Goal: Check status: Check status

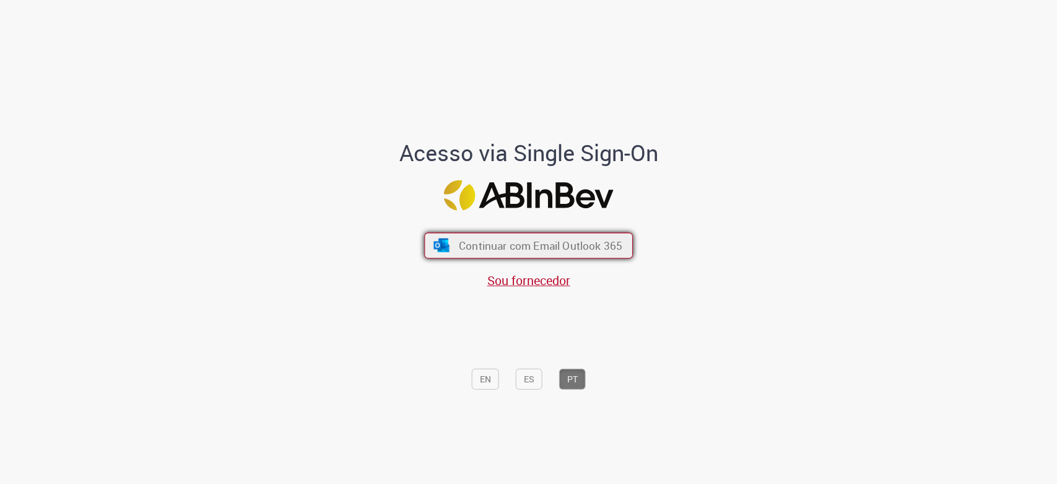
click at [559, 246] on span "Continuar com Email Outlook 365" at bounding box center [540, 245] width 163 height 14
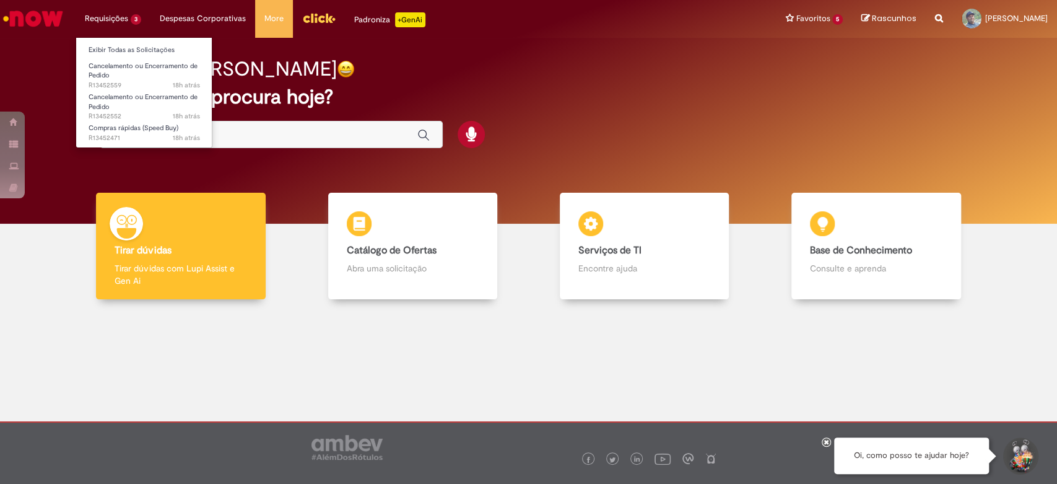
click at [88, 11] on li "Requisições 3 Exibir Todas as Solicitações Cancelamento ou Encerramento de Pedi…" at bounding box center [113, 18] width 75 height 37
click at [110, 41] on ul "Exibir Todas as Solicitações Cancelamento ou Encerramento de Pedido 18h atrás 1…" at bounding box center [144, 92] width 137 height 111
click at [110, 45] on link "Exibir Todas as Solicitações" at bounding box center [144, 50] width 136 height 14
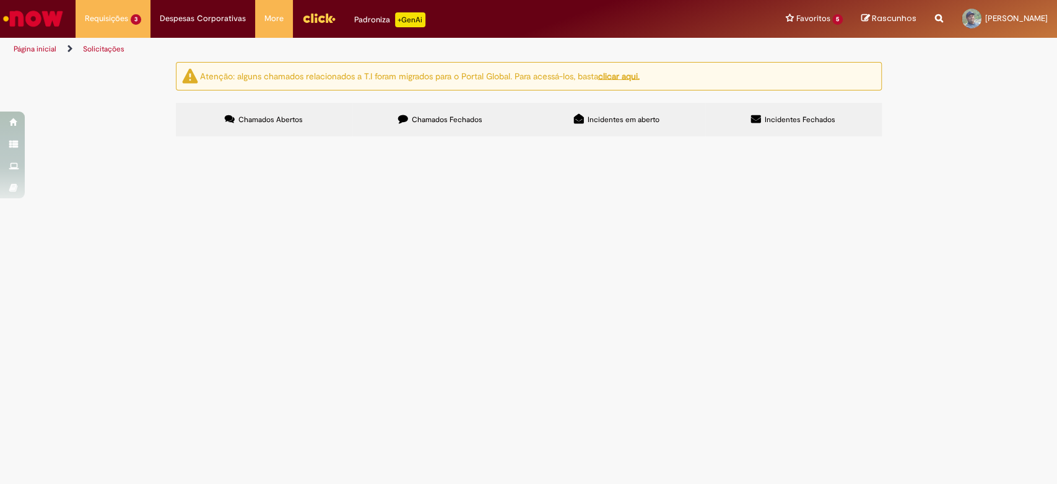
click at [0, 0] on span "R13452471" at bounding box center [0, 0] width 0 height 0
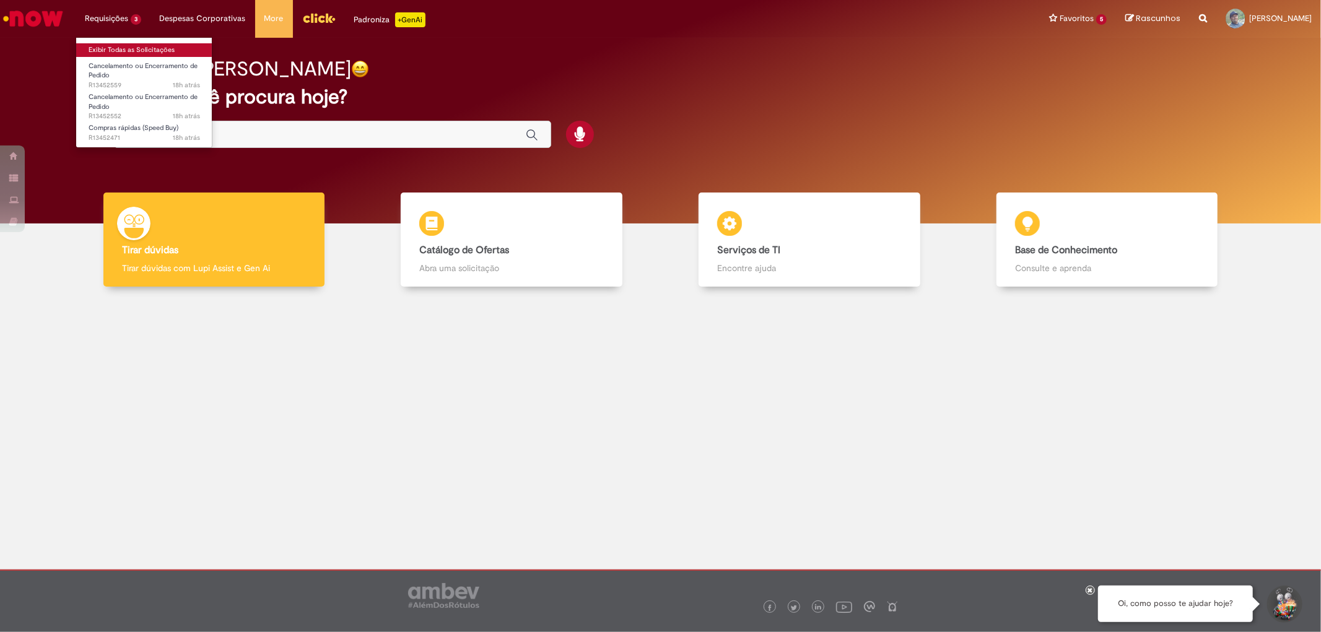
click at [109, 48] on link "Exibir Todas as Solicitações" at bounding box center [144, 50] width 136 height 14
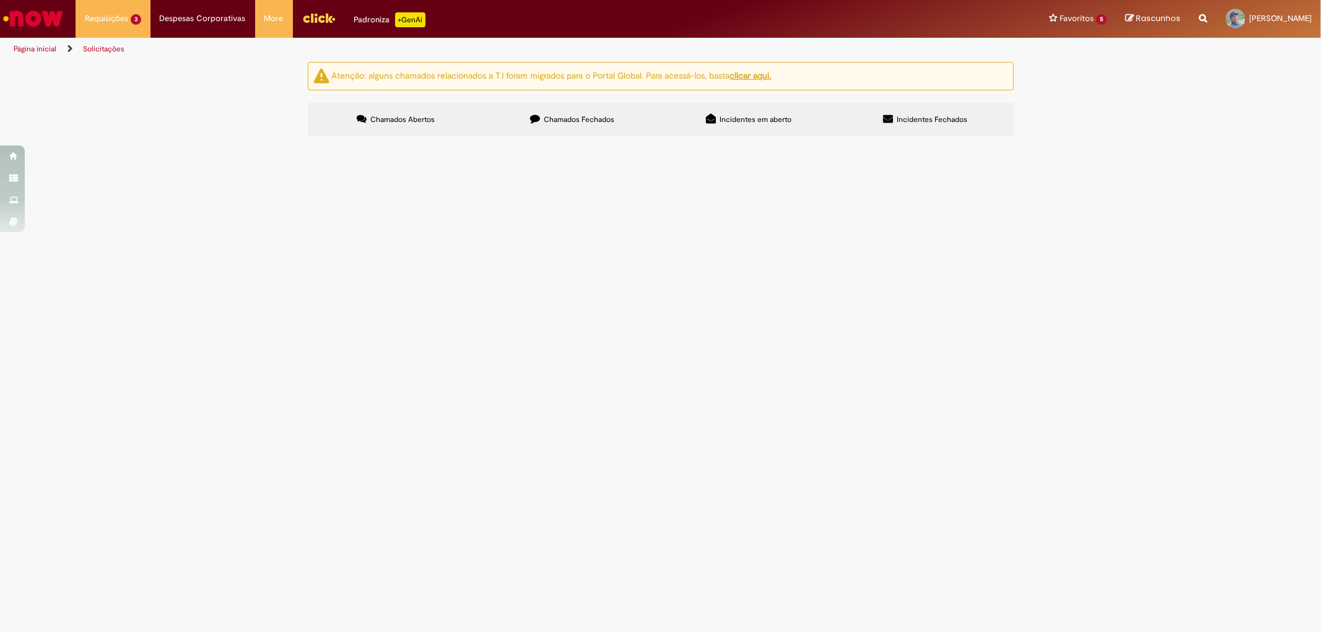
click at [0, 0] on span "R13452471" at bounding box center [0, 0] width 0 height 0
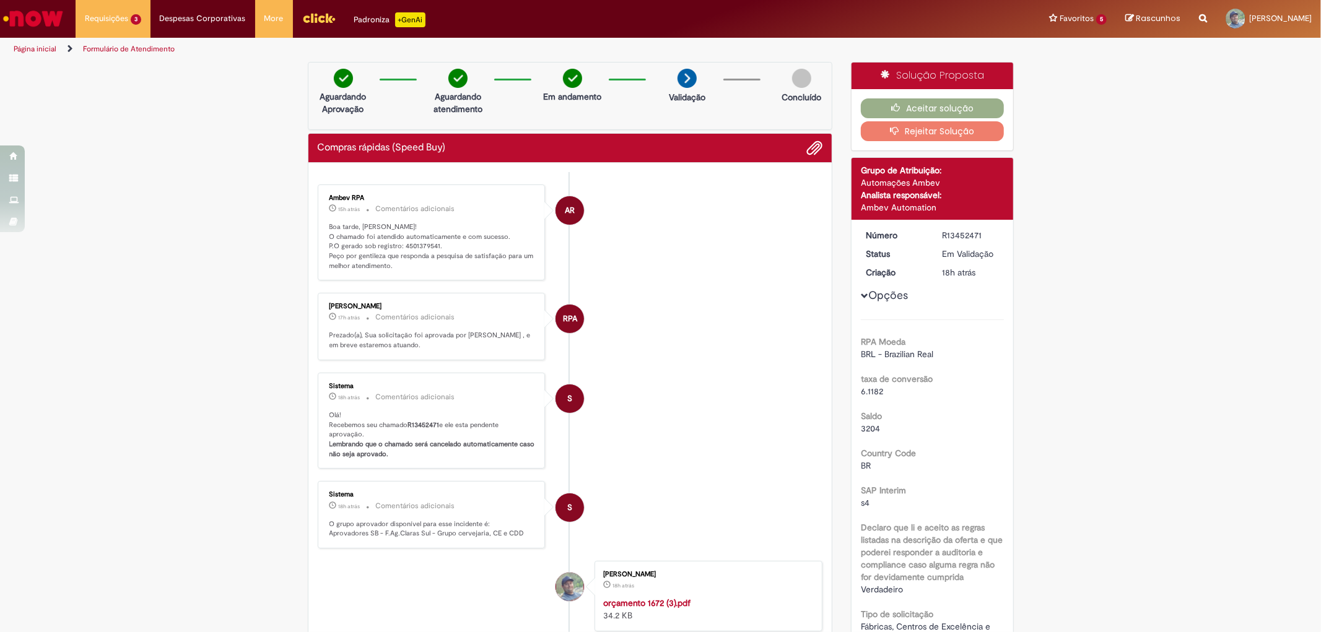
click at [414, 246] on p "Boa tarde, [PERSON_NAME]! O chamado foi atendido automaticamente e com sucesso.…" at bounding box center [432, 246] width 206 height 49
copy p "4501379541"
click at [924, 107] on button "Aceitar solução" at bounding box center [932, 108] width 143 height 20
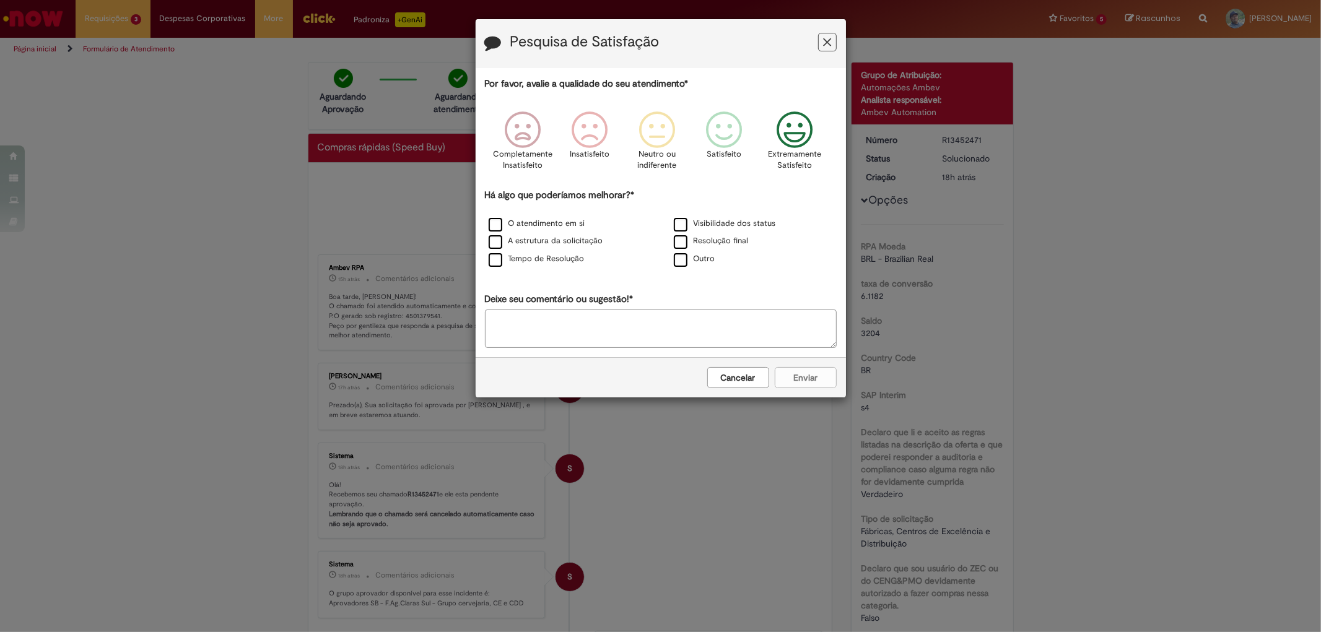
click at [799, 131] on icon "Feedback" at bounding box center [794, 129] width 46 height 37
click at [494, 224] on label "O atendimento em si" at bounding box center [537, 224] width 97 height 12
click at [814, 384] on button "Enviar" at bounding box center [806, 377] width 62 height 21
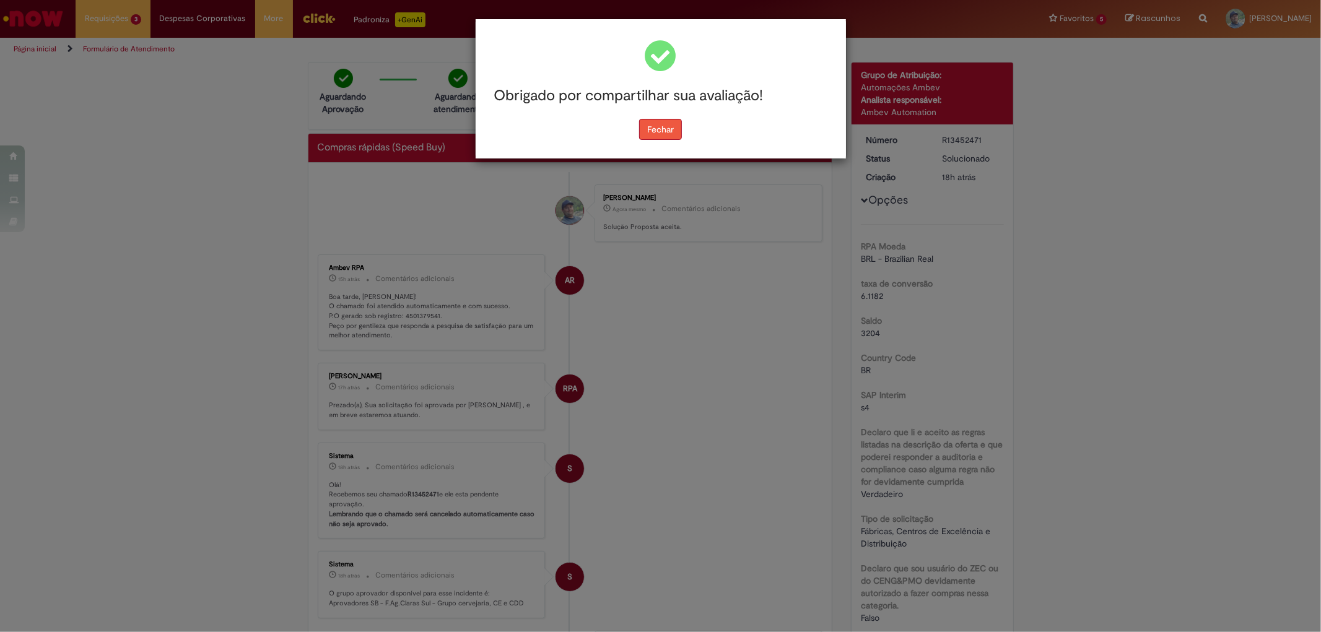
click at [672, 132] on button "Fechar" at bounding box center [660, 129] width 43 height 21
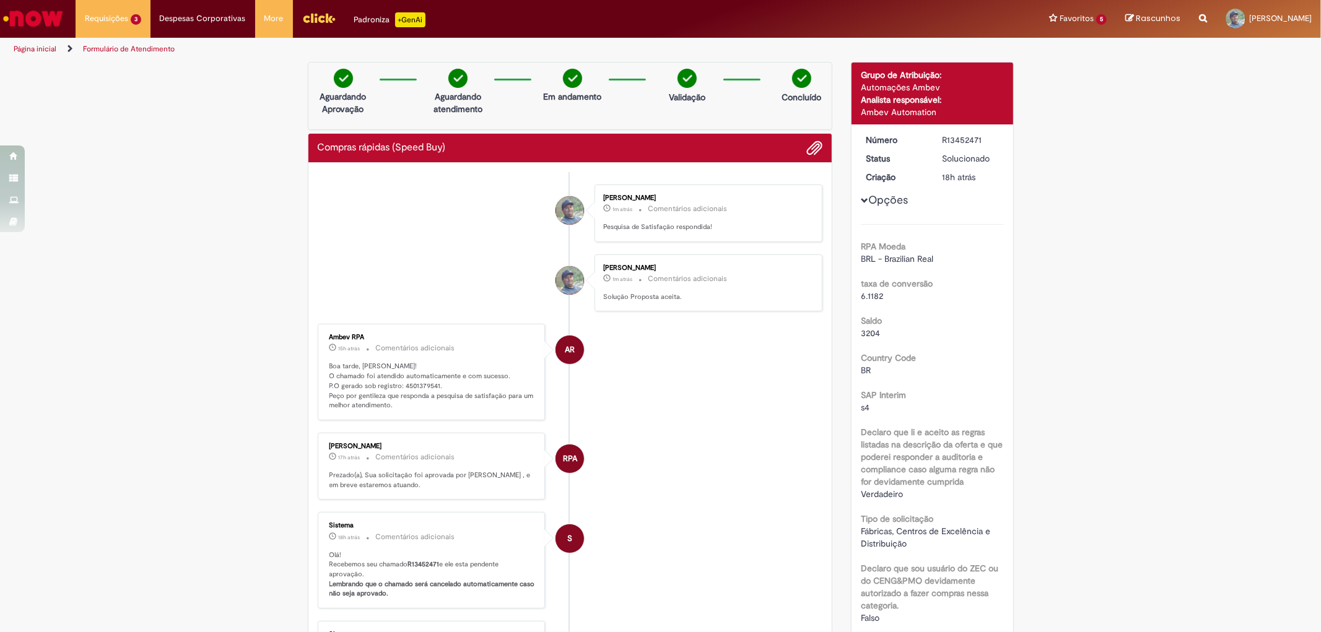
click at [111, 53] on link "Exibir Todas as Solicitações" at bounding box center [144, 50] width 136 height 14
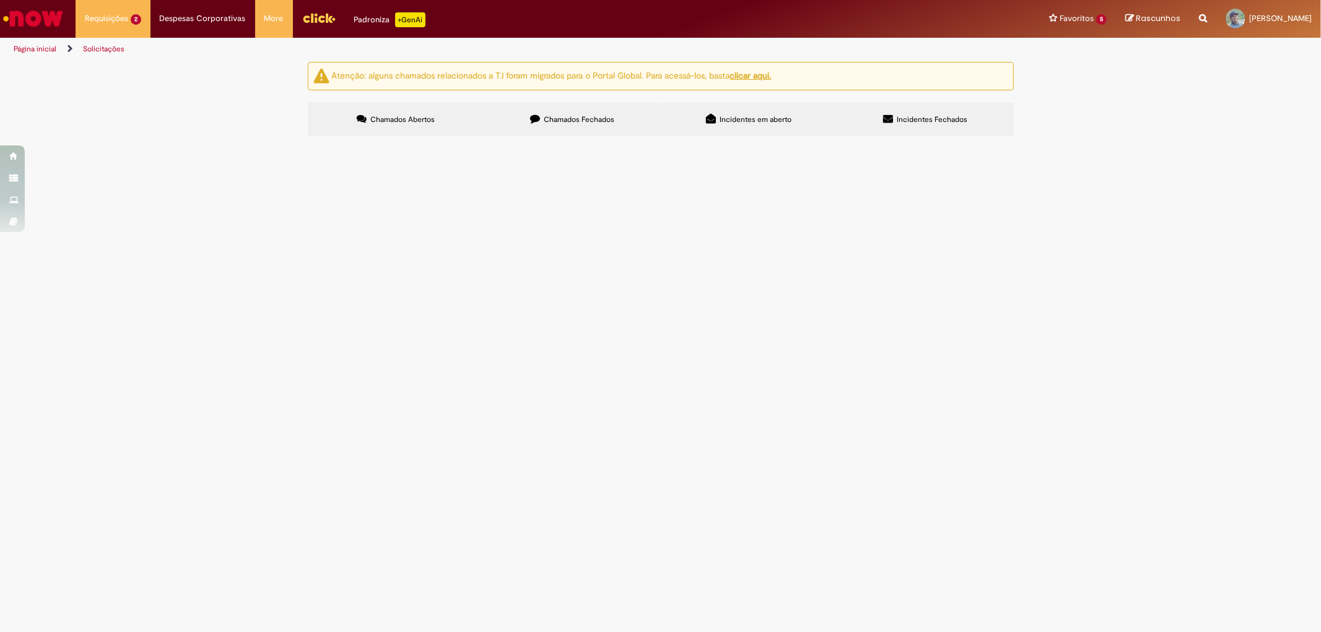
click at [583, 120] on span "Chamados Fechados" at bounding box center [579, 120] width 71 height 10
click at [0, 0] on span "R13452609" at bounding box center [0, 0] width 0 height 0
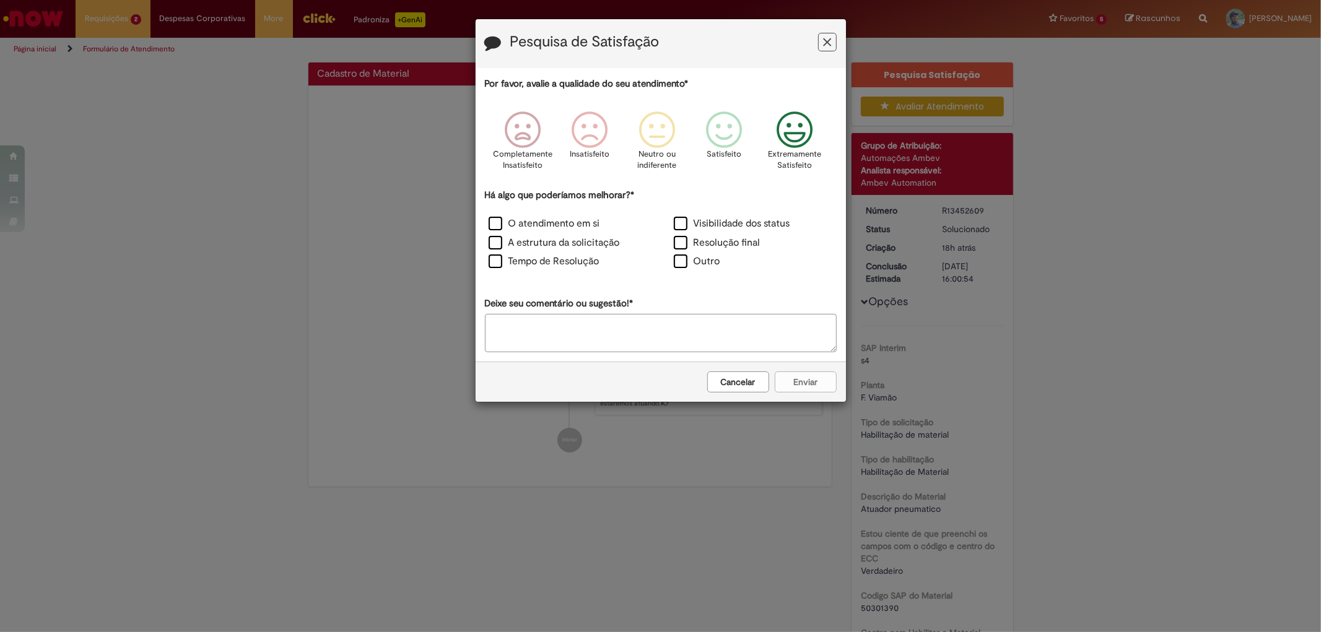
click at [783, 141] on icon "Feedback" at bounding box center [794, 129] width 46 height 37
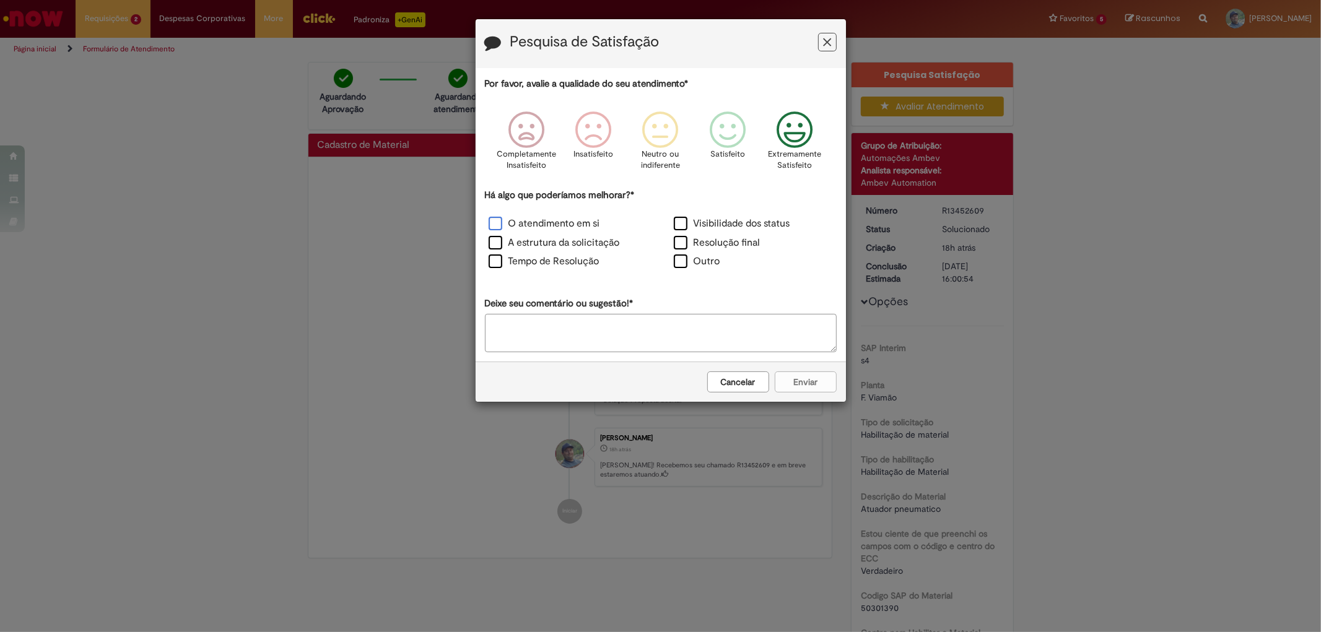
click at [502, 223] on label "O atendimento em si" at bounding box center [544, 224] width 111 height 14
click at [797, 386] on button "Enviar" at bounding box center [806, 382] width 62 height 21
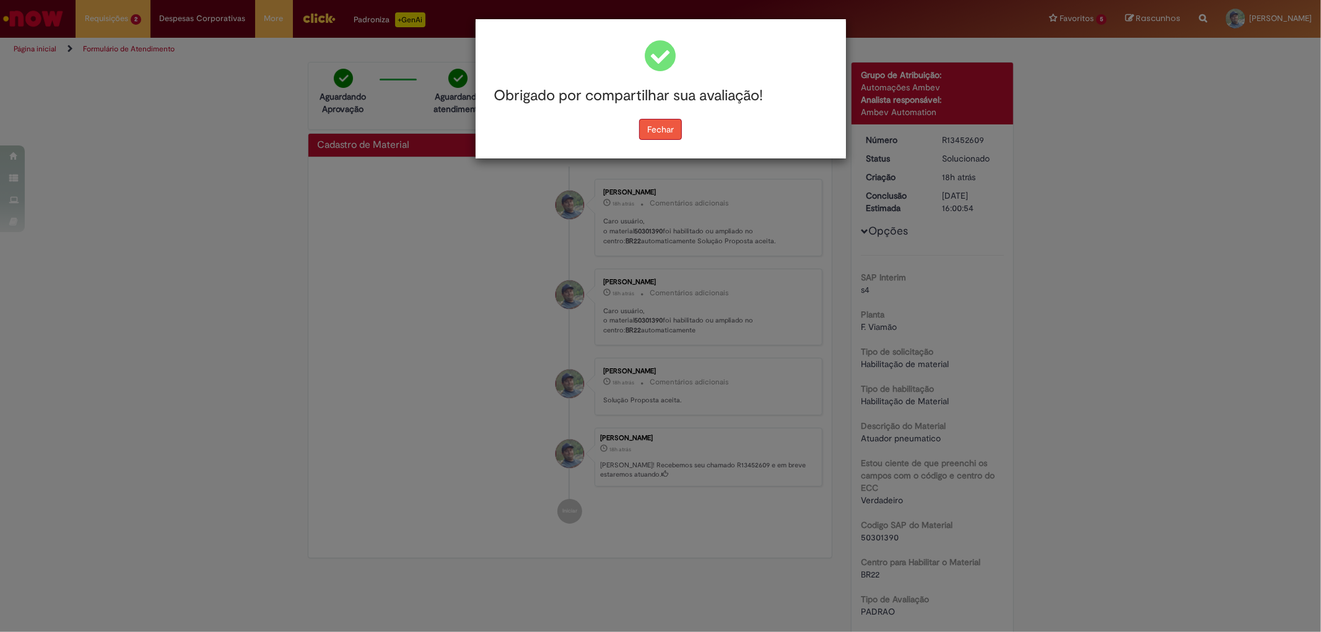
click at [657, 129] on button "Fechar" at bounding box center [660, 129] width 43 height 21
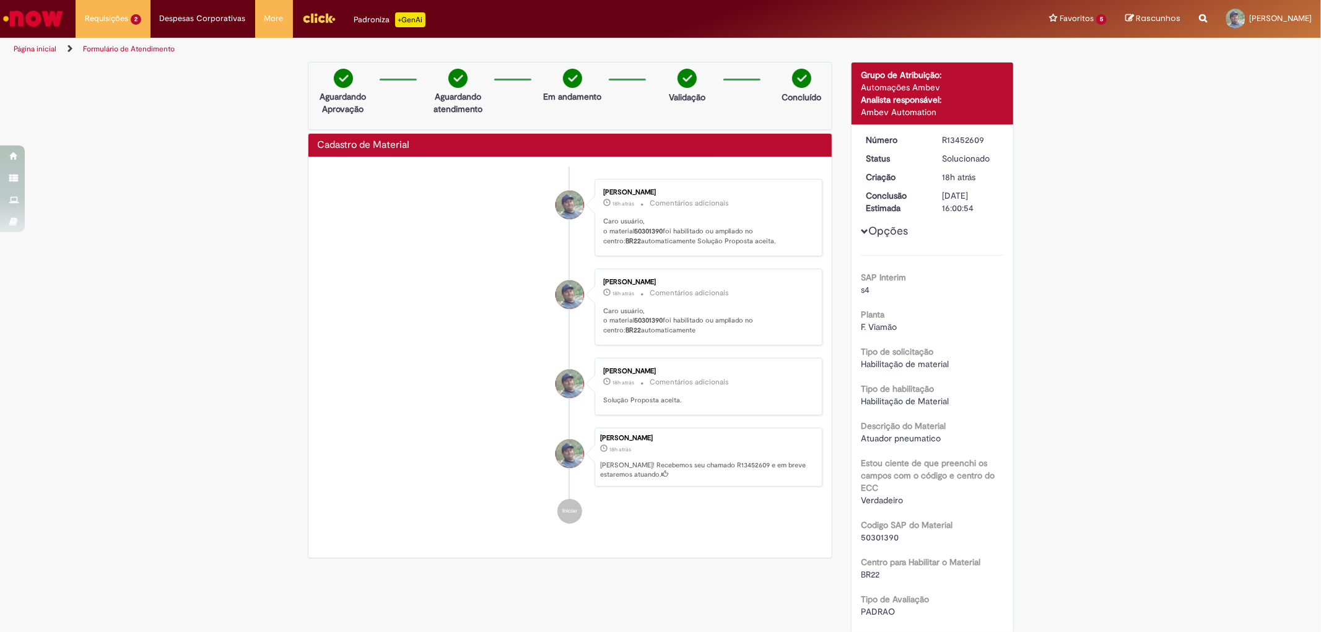
click at [647, 320] on b "50301390" at bounding box center [648, 320] width 28 height 9
copy p "50301390"
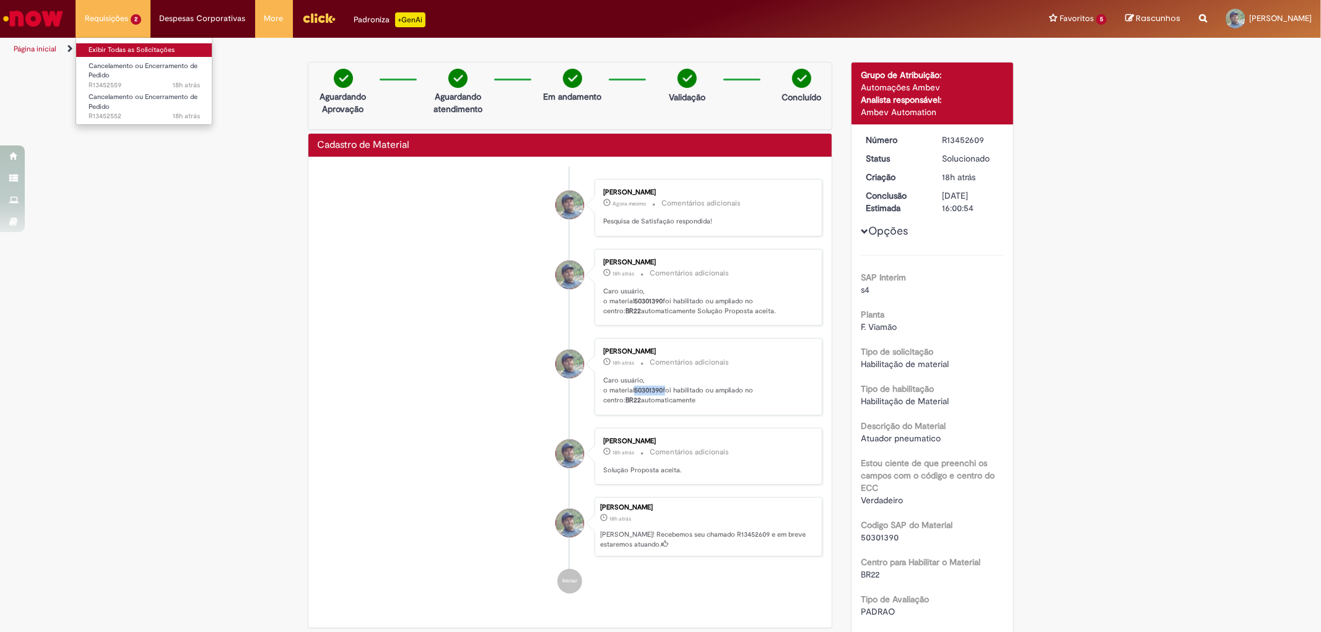
click at [141, 47] on link "Exibir Todas as Solicitações" at bounding box center [144, 50] width 136 height 14
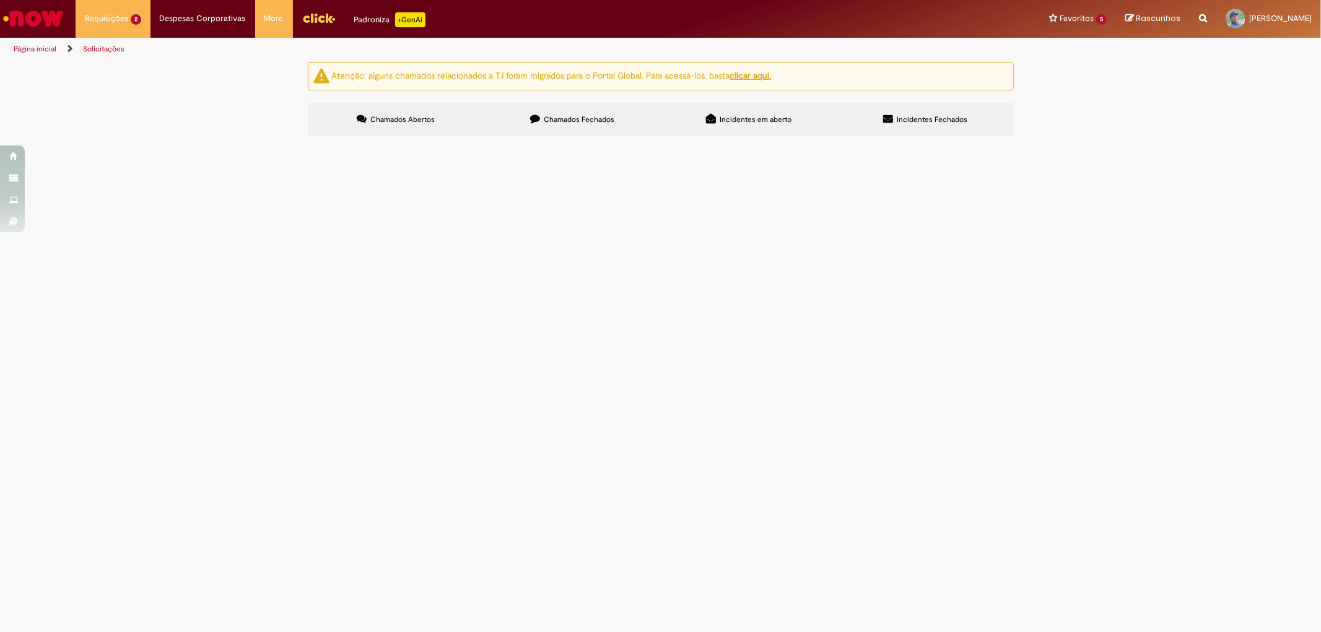
click at [551, 121] on span "Chamados Fechados" at bounding box center [579, 120] width 71 height 10
click at [0, 0] on span "R13426835" at bounding box center [0, 0] width 0 height 0
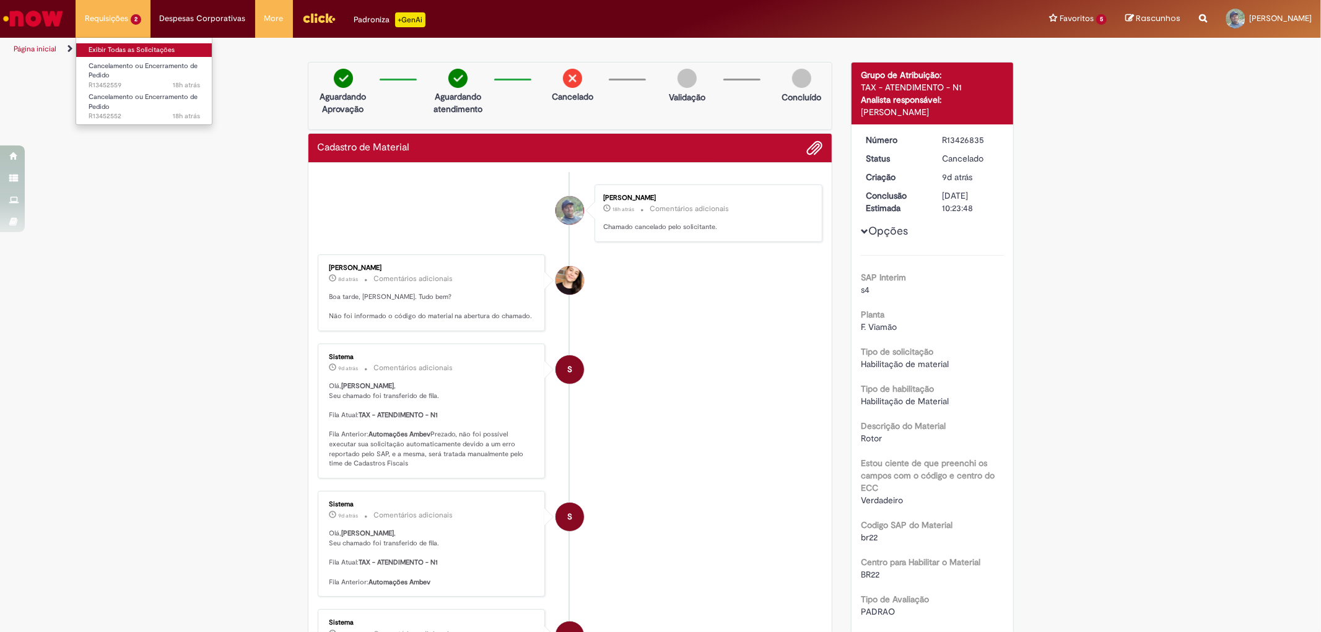
click at [123, 51] on link "Exibir Todas as Solicitações" at bounding box center [144, 50] width 136 height 14
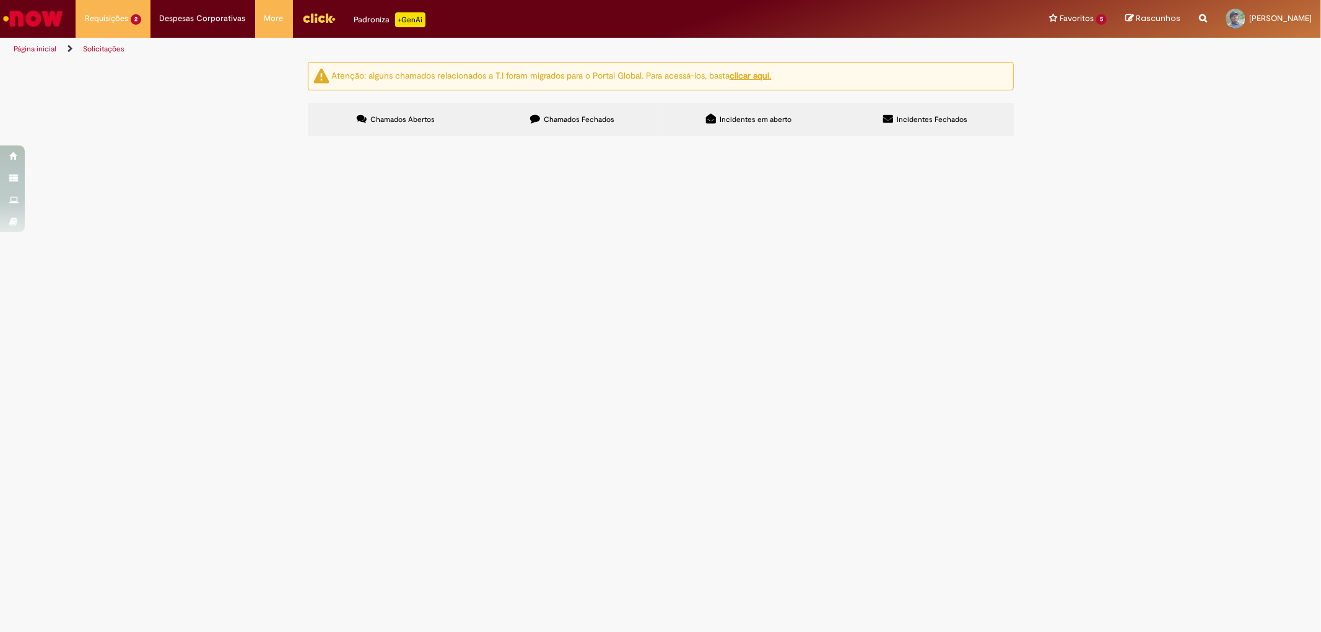
click at [550, 118] on span "Chamados Fechados" at bounding box center [579, 120] width 71 height 10
